Goal: Communication & Community: Answer question/provide support

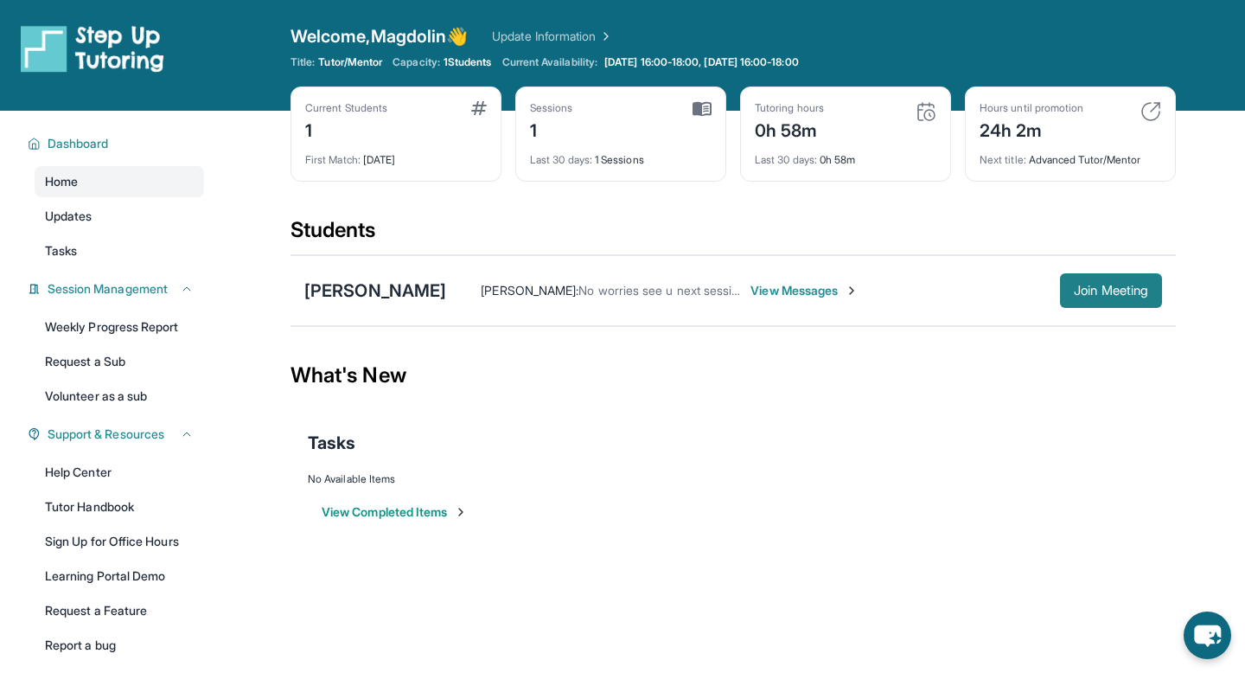
click at [1115, 276] on button "Join Meeting" at bounding box center [1111, 290] width 102 height 35
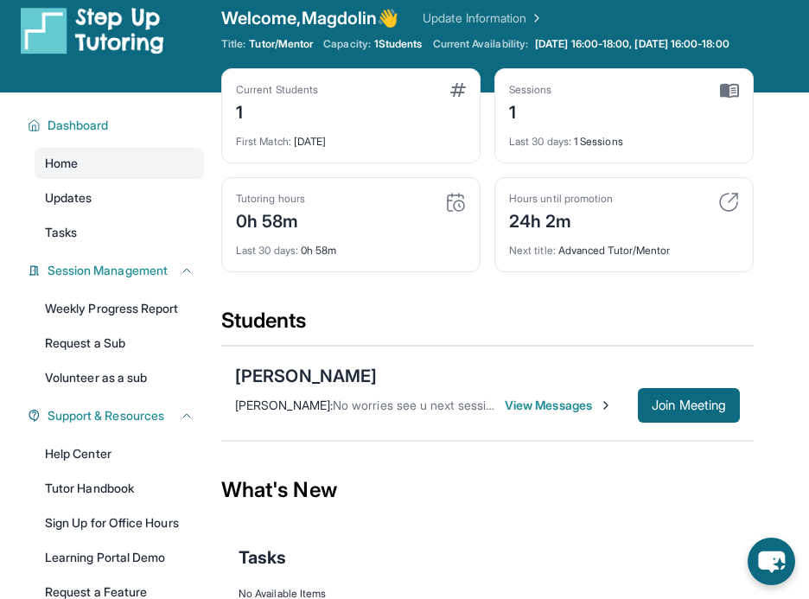
scroll to position [24, 0]
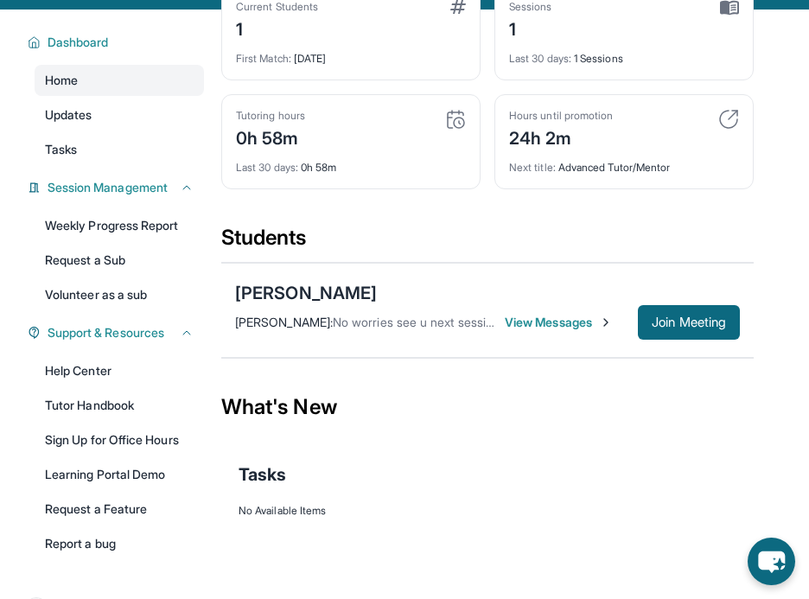
scroll to position [105, 0]
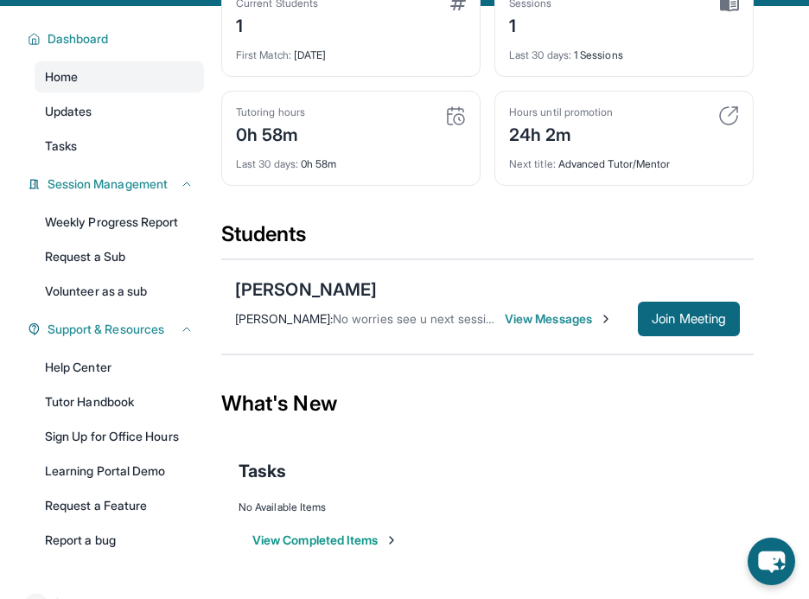
click at [578, 324] on span "View Messages" at bounding box center [559, 318] width 108 height 17
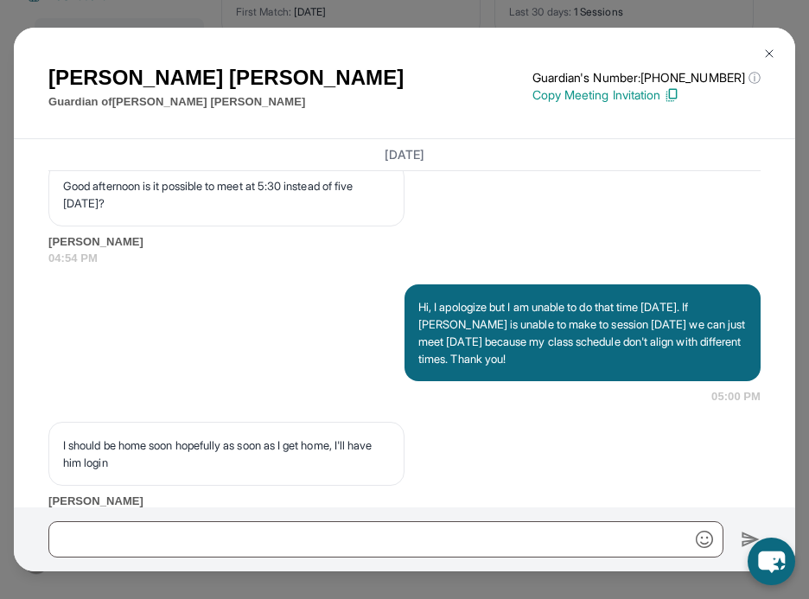
scroll to position [5393, 0]
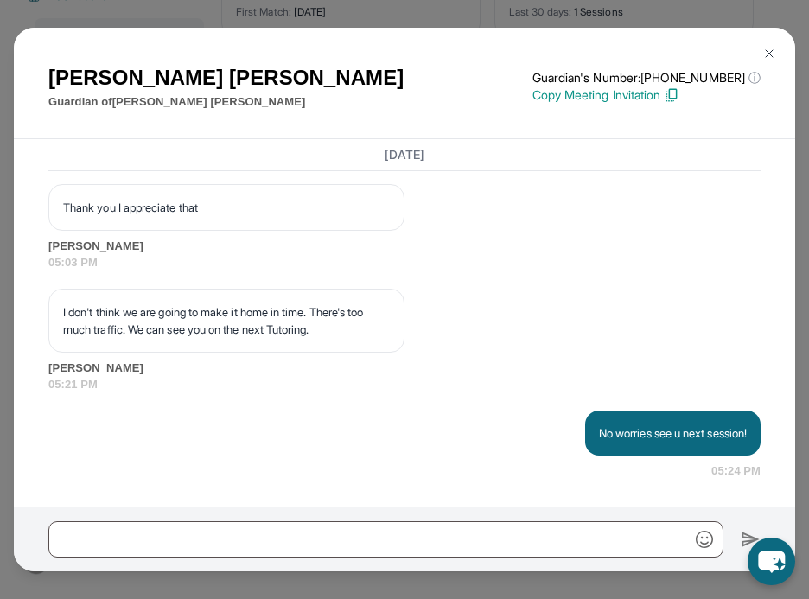
click at [765, 63] on button at bounding box center [769, 53] width 35 height 35
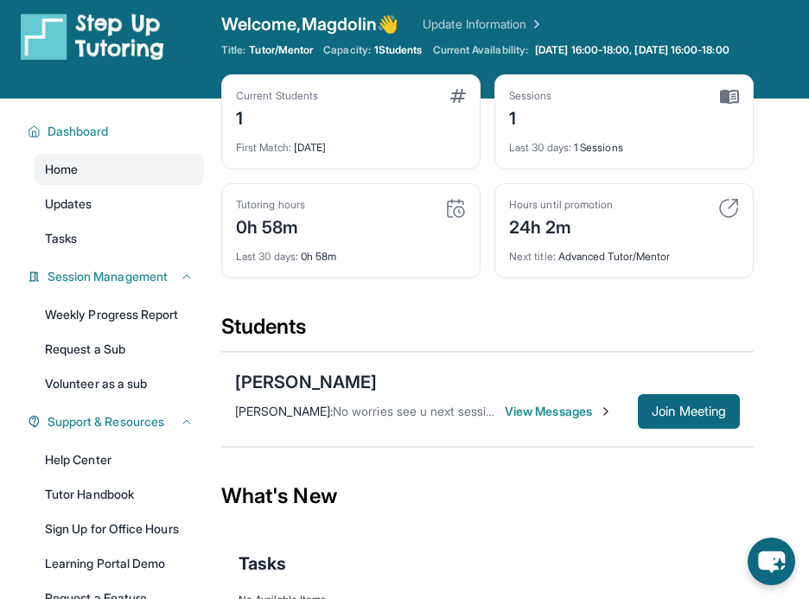
scroll to position [0, 0]
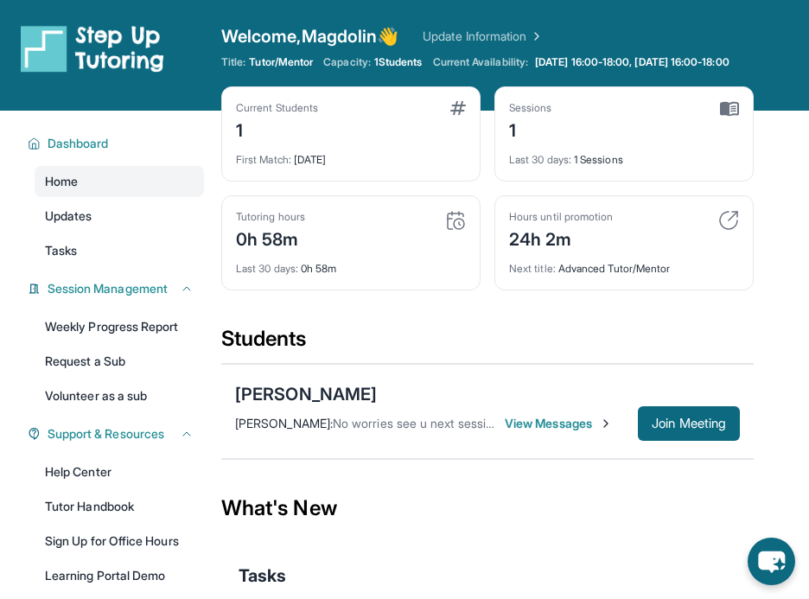
click at [591, 423] on span "View Messages" at bounding box center [559, 423] width 108 height 17
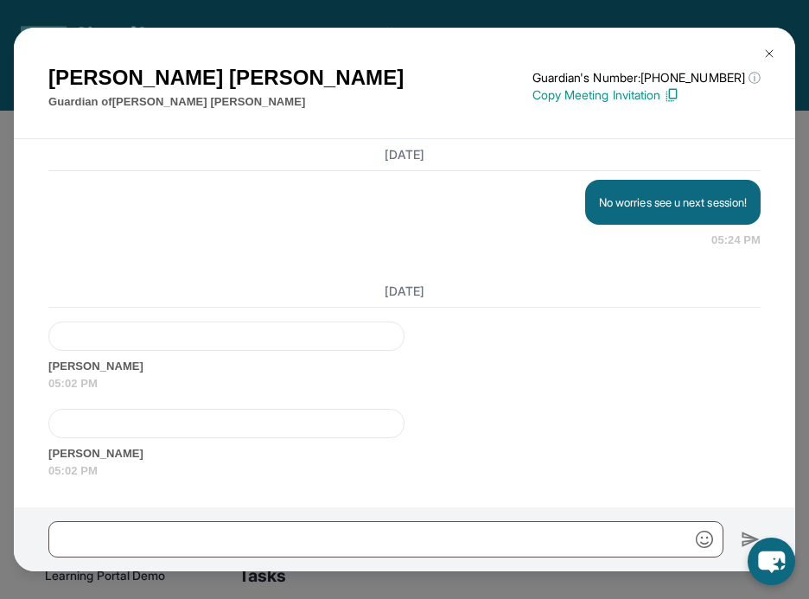
scroll to position [17, 0]
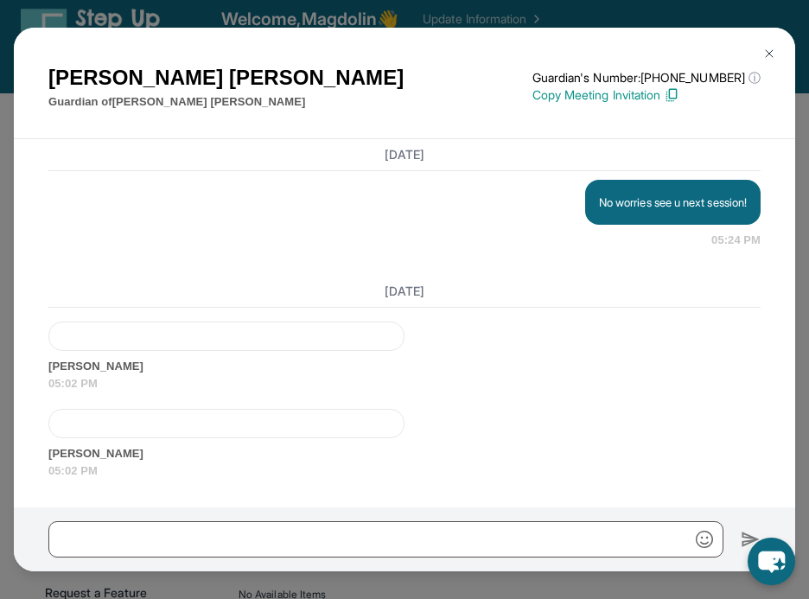
click at [363, 347] on div at bounding box center [226, 336] width 356 height 29
click at [363, 348] on div at bounding box center [226, 336] width 356 height 29
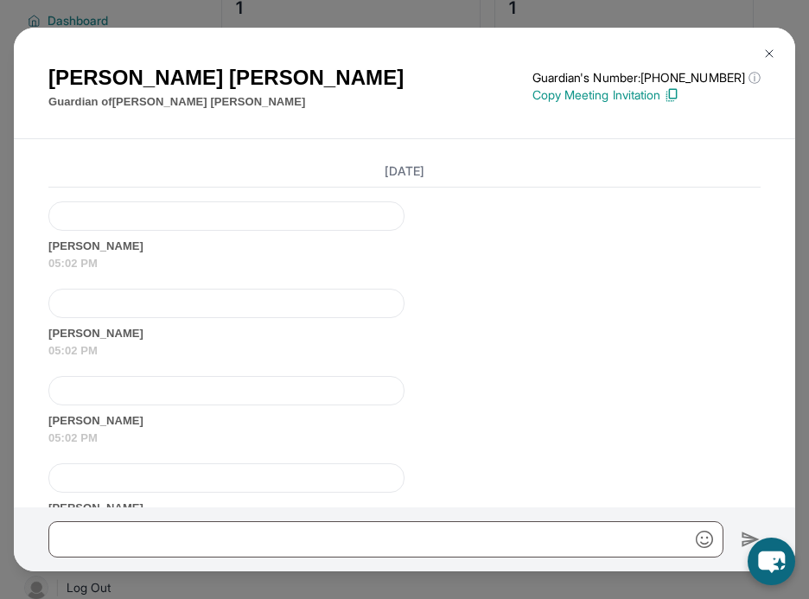
scroll to position [5628, 0]
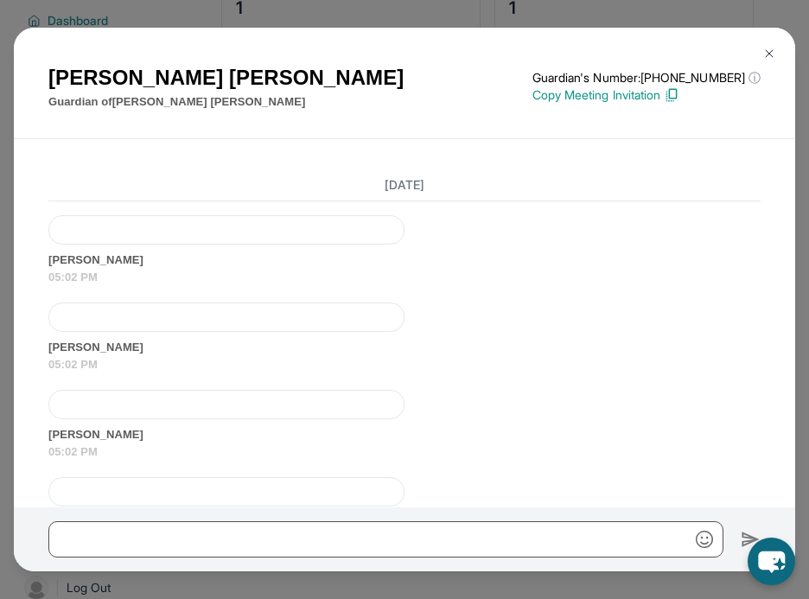
click at [769, 54] on img at bounding box center [770, 54] width 14 height 14
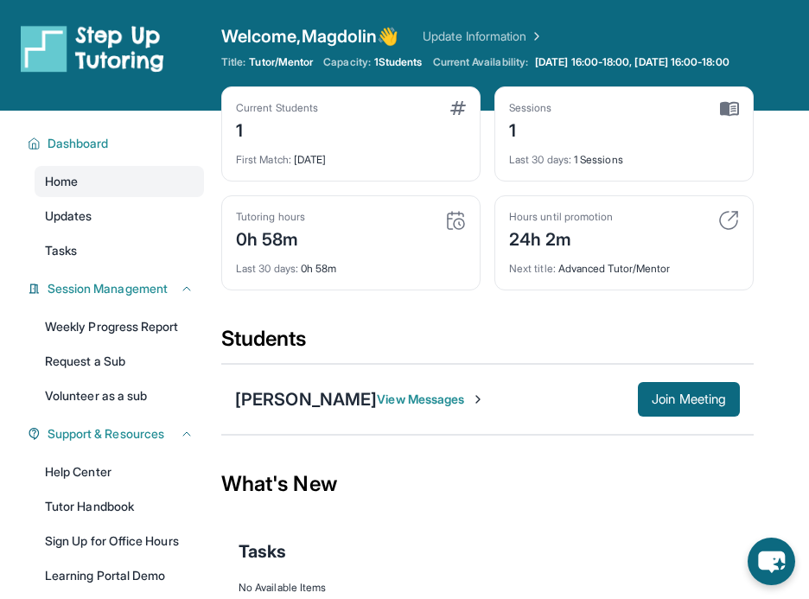
click at [455, 404] on span "View Messages" at bounding box center [431, 399] width 108 height 17
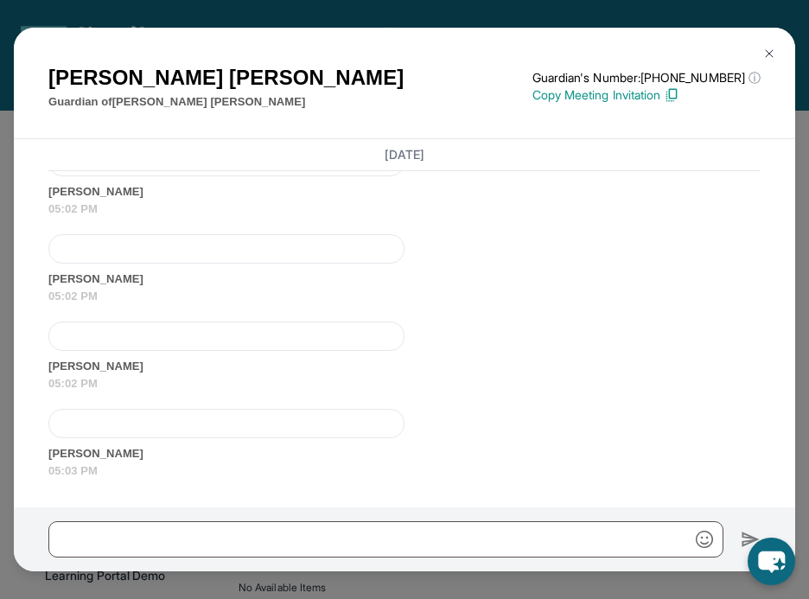
scroll to position [5799, 0]
